Goal: Navigation & Orientation: Find specific page/section

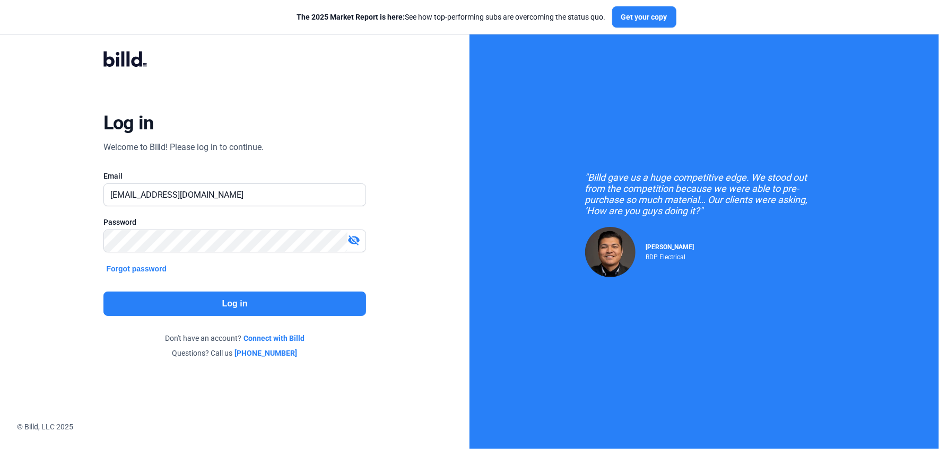
click at [222, 303] on button "Log in" at bounding box center [234, 304] width 263 height 24
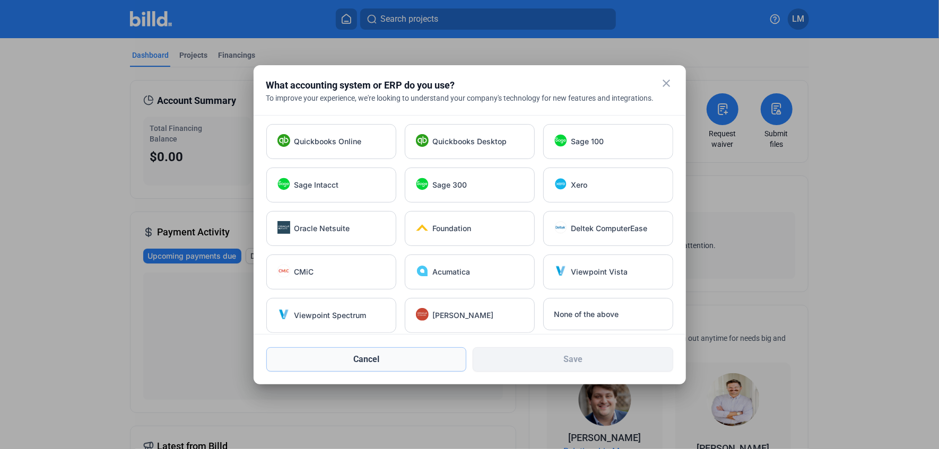
click at [379, 368] on button "Cancel" at bounding box center [366, 359] width 200 height 24
